Goal: Check status: Check status

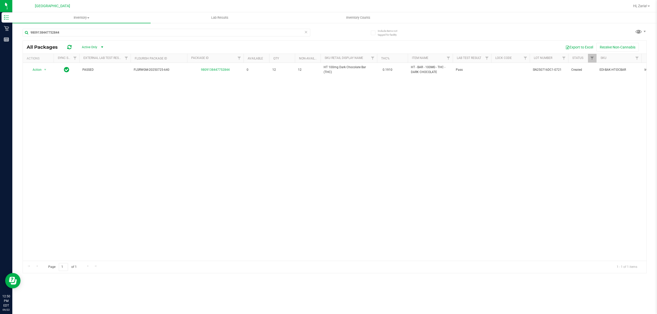
type input "9809138447752844"
click at [93, 166] on div "Action Action Global inventory Package audit log Print package label Print prod…" at bounding box center [334, 162] width 623 height 198
click at [81, 93] on div "Action Action Global inventory Package audit log Print package label Print prod…" at bounding box center [334, 162] width 623 height 198
click at [307, 31] on icon at bounding box center [306, 32] width 4 height 6
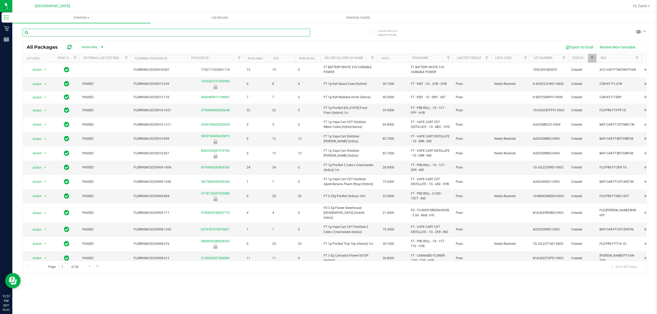
click at [236, 34] on input "text" at bounding box center [166, 33] width 287 height 8
type input "8861927933576632"
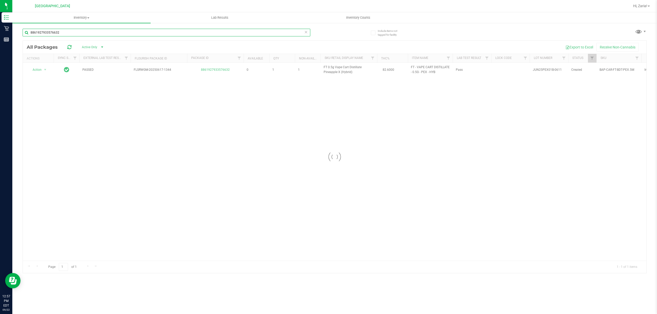
click at [199, 29] on input "8861927933576632" at bounding box center [166, 33] width 287 height 8
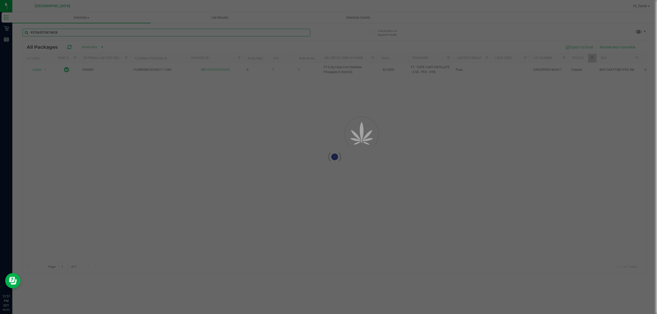
type input "9376655706746280"
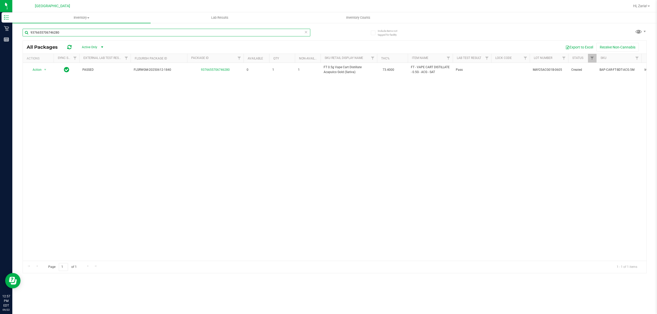
click at [199, 29] on input "9376655706746280" at bounding box center [166, 33] width 287 height 8
click at [198, 29] on input "9376655706746280" at bounding box center [166, 33] width 287 height 8
type input "9809138447752844"
click at [198, 29] on input "9809138447752844" at bounding box center [166, 33] width 287 height 8
